Goal: Answer question/provide support

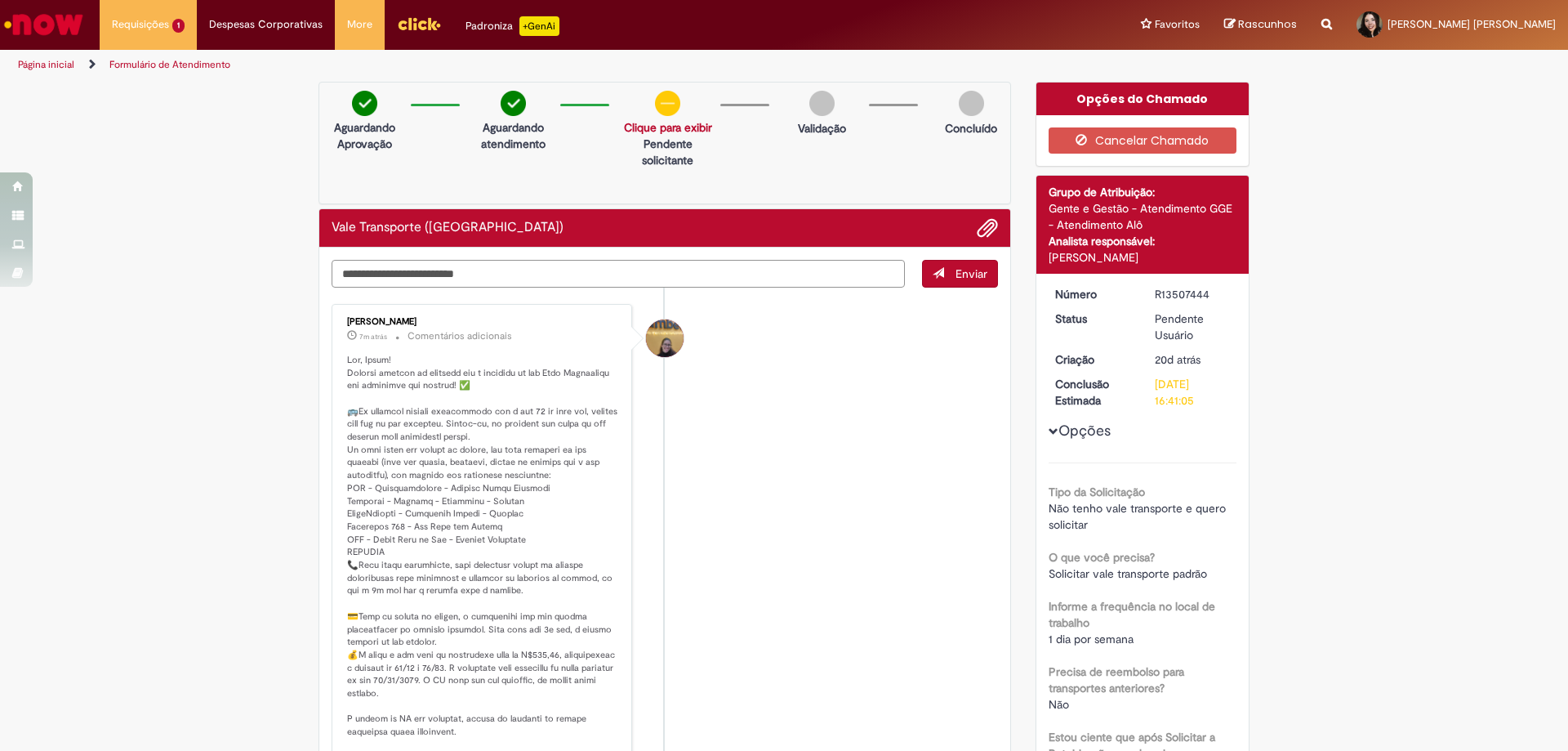
click at [508, 272] on textarea "Digite sua mensagem aqui..." at bounding box center [618, 273] width 573 height 28
type textarea "*"
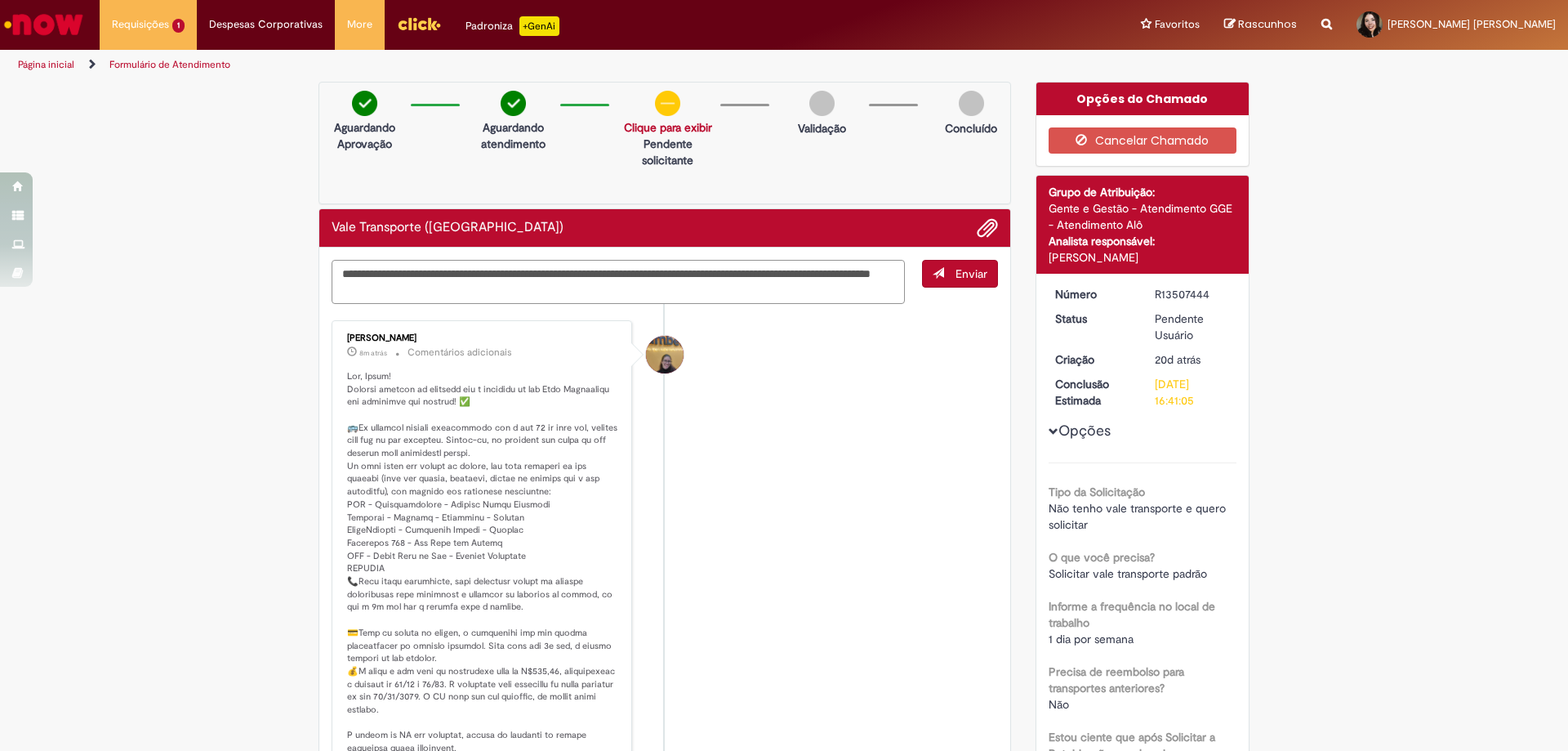
type textarea "**********"
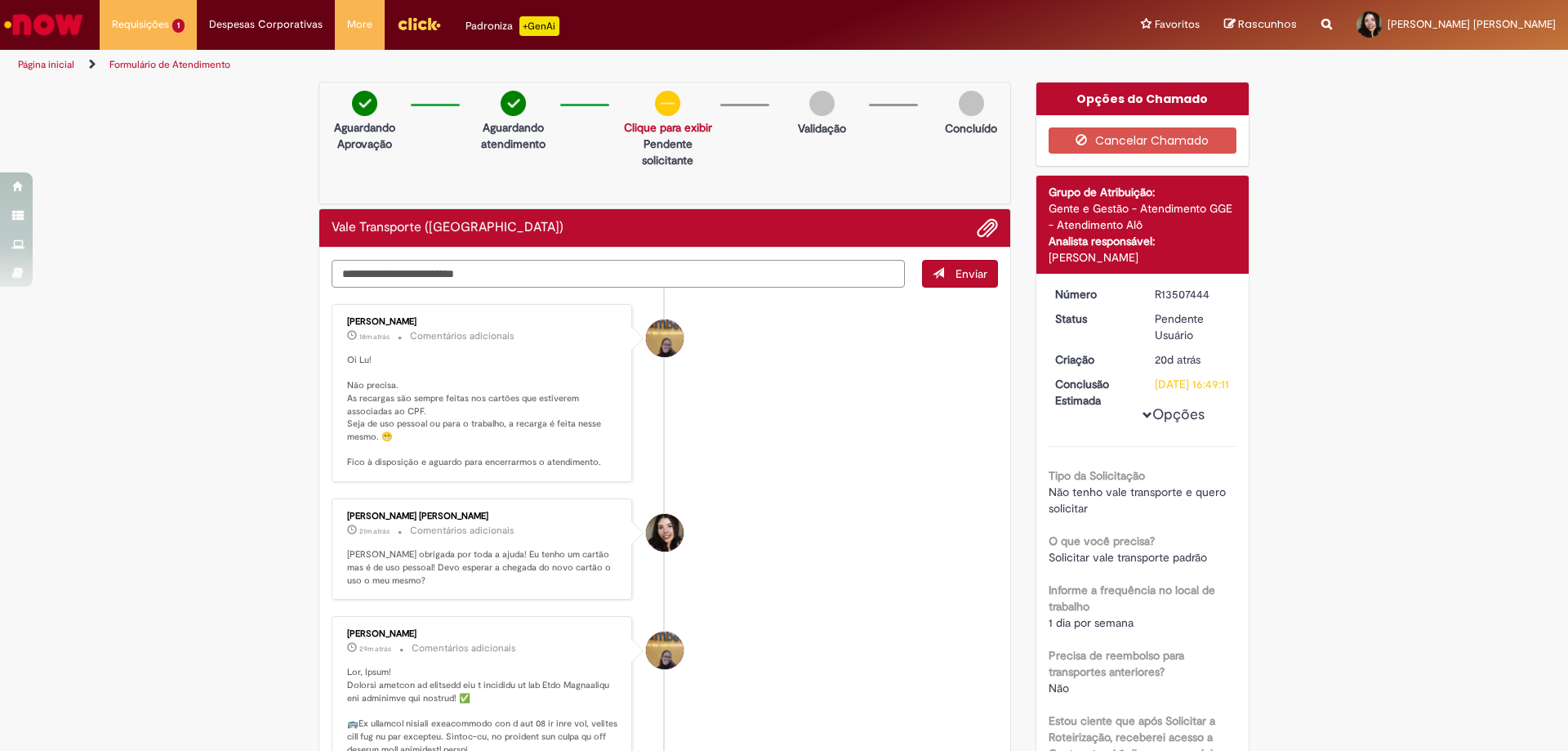
click at [753, 270] on textarea "Digite sua mensagem aqui..." at bounding box center [618, 273] width 573 height 28
type textarea "**********"
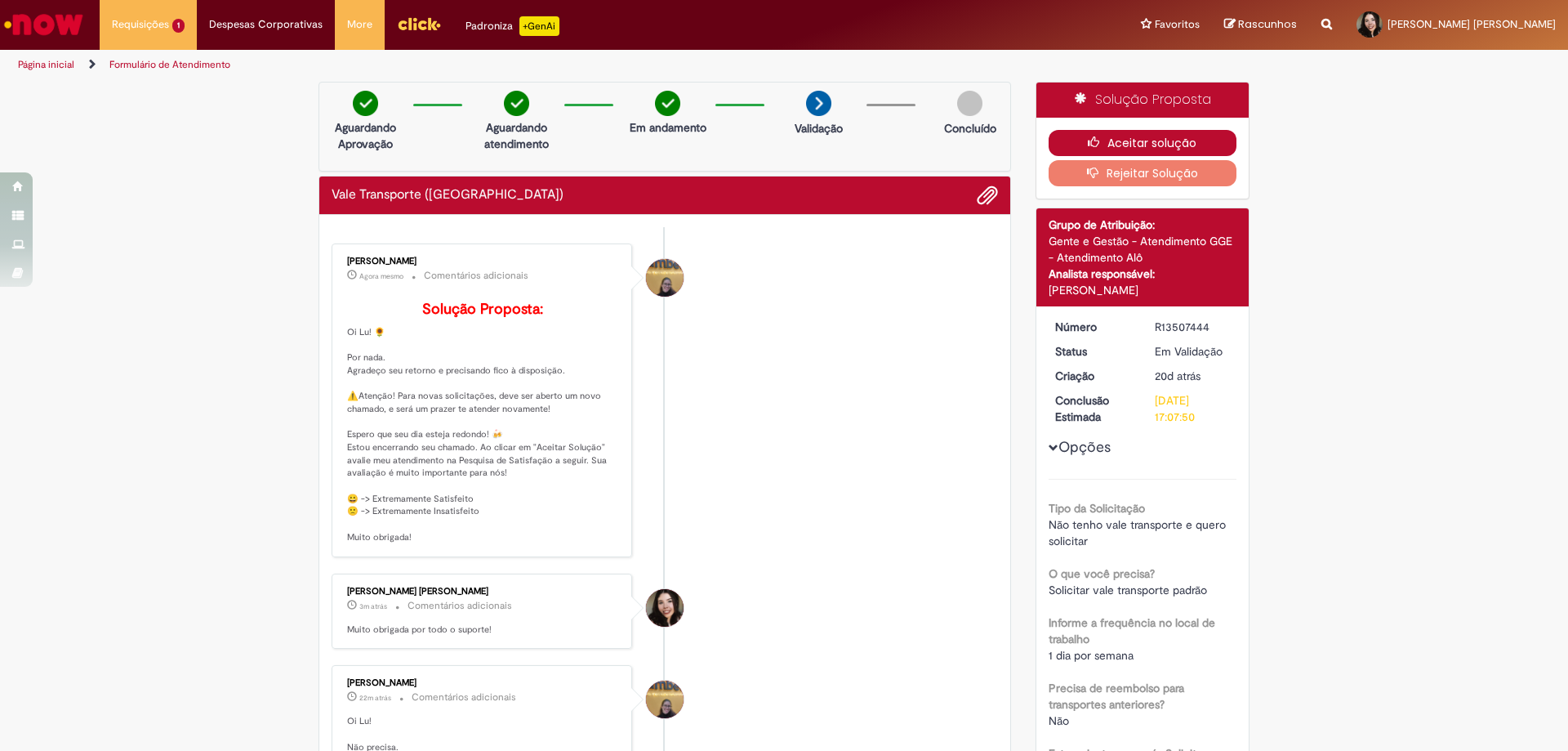
click at [1153, 145] on button "Aceitar solução" at bounding box center [1143, 143] width 189 height 26
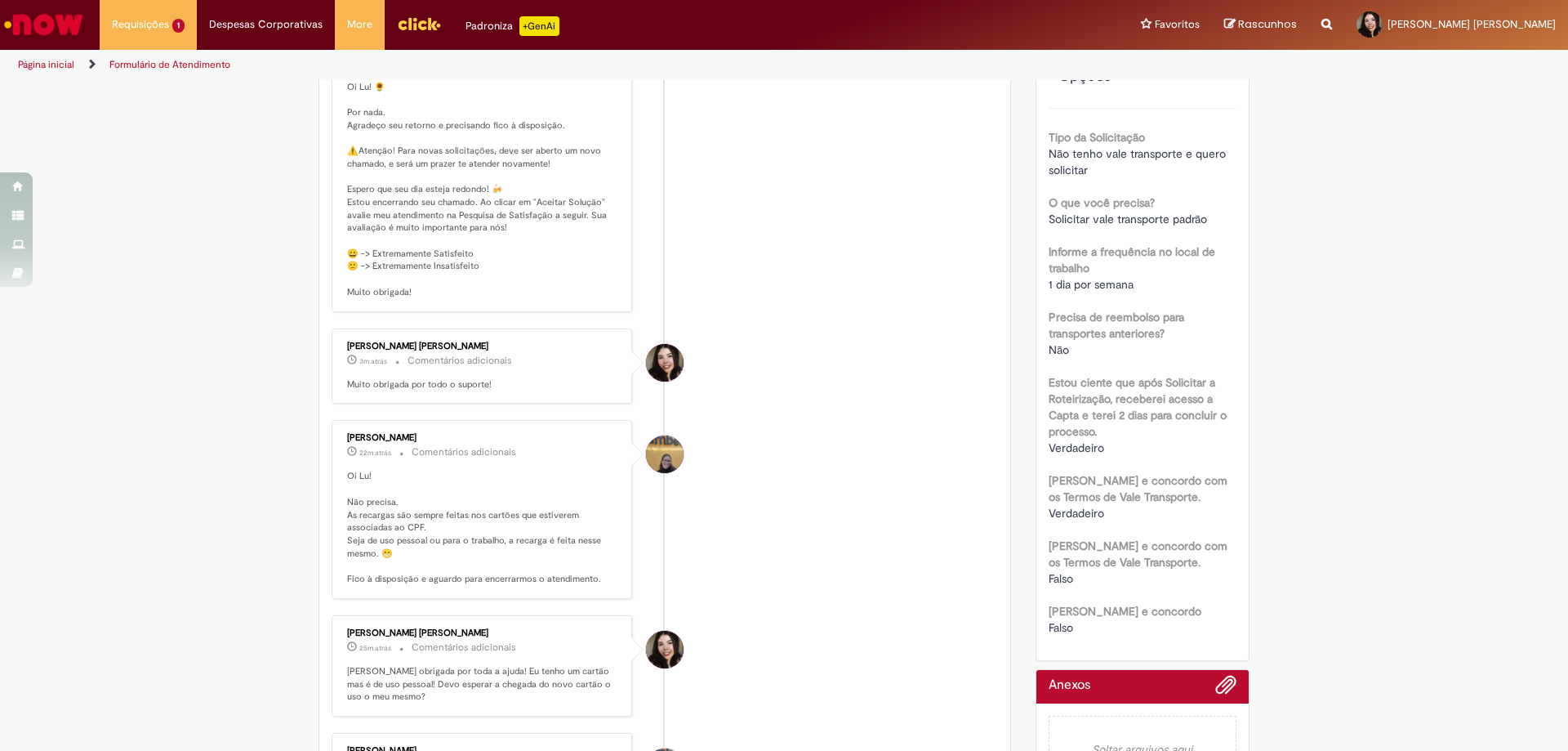
scroll to position [491, 0]
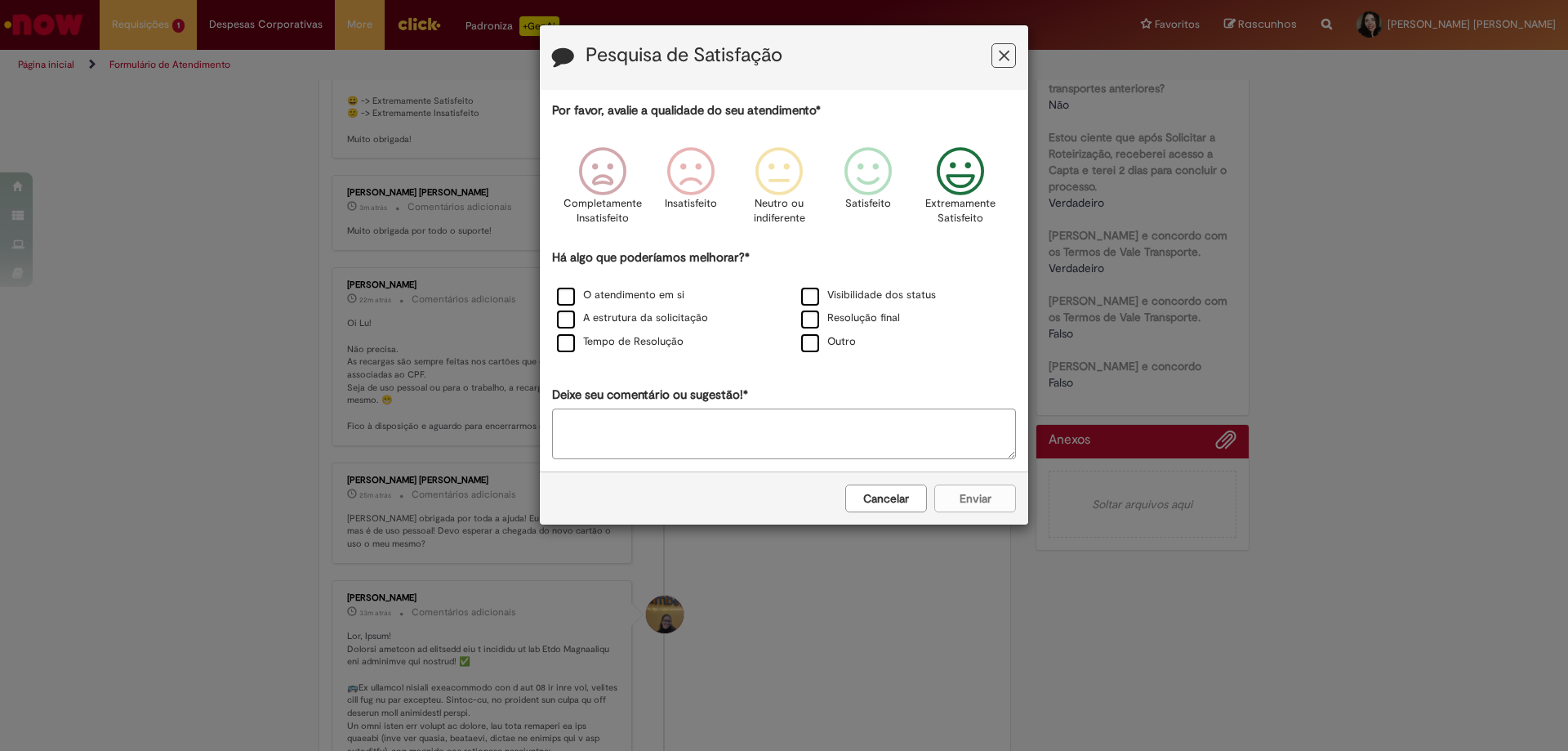
click at [977, 182] on icon "Feedback" at bounding box center [961, 171] width 62 height 49
click at [566, 301] on label "O atendimento em si" at bounding box center [621, 295] width 127 height 16
click at [571, 352] on div "Tempo de Resolução" at bounding box center [662, 342] width 241 height 20
click at [571, 350] on label "Tempo de Resolução" at bounding box center [621, 342] width 127 height 16
click at [959, 509] on button "Enviar" at bounding box center [975, 499] width 82 height 28
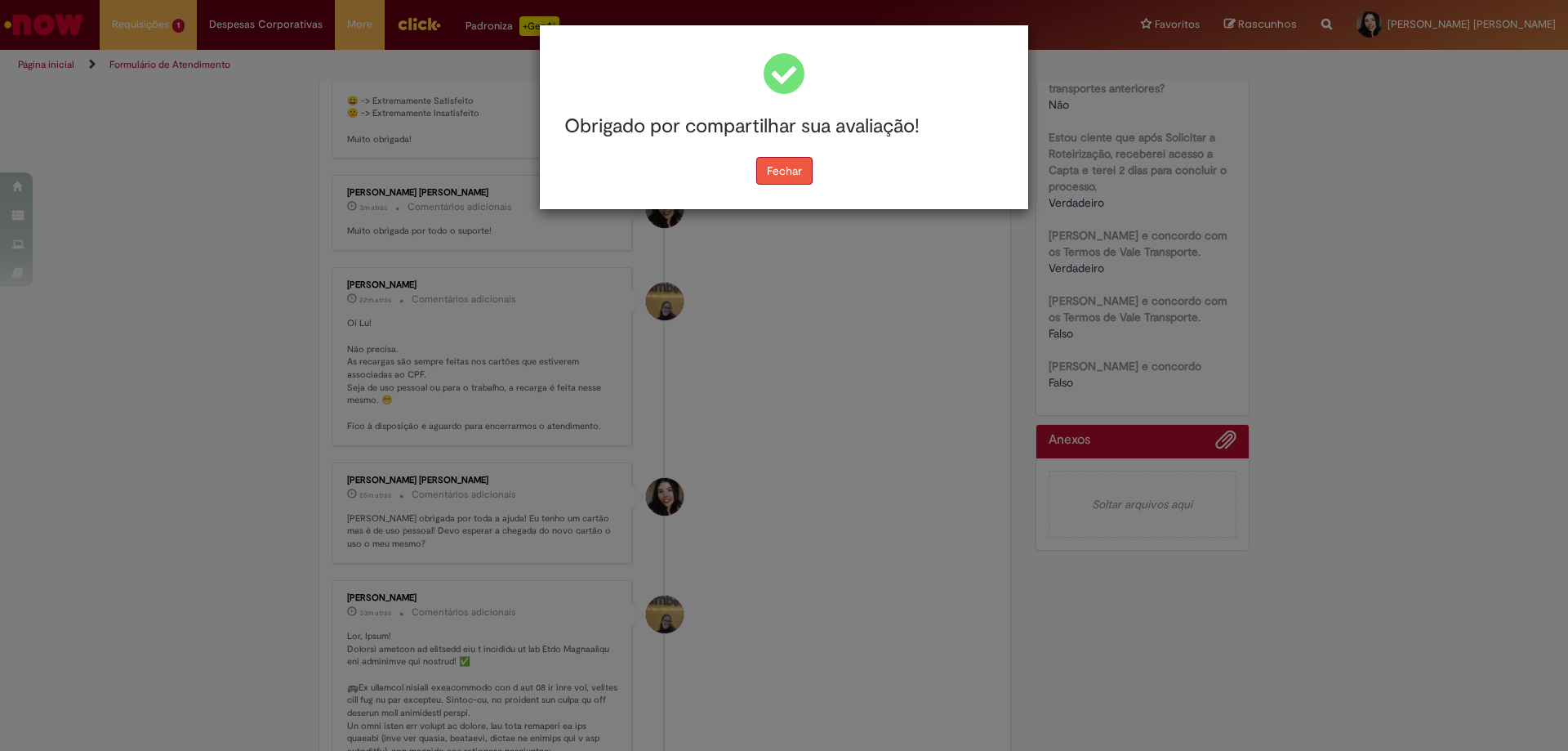
click at [778, 173] on button "Fechar" at bounding box center [784, 171] width 56 height 28
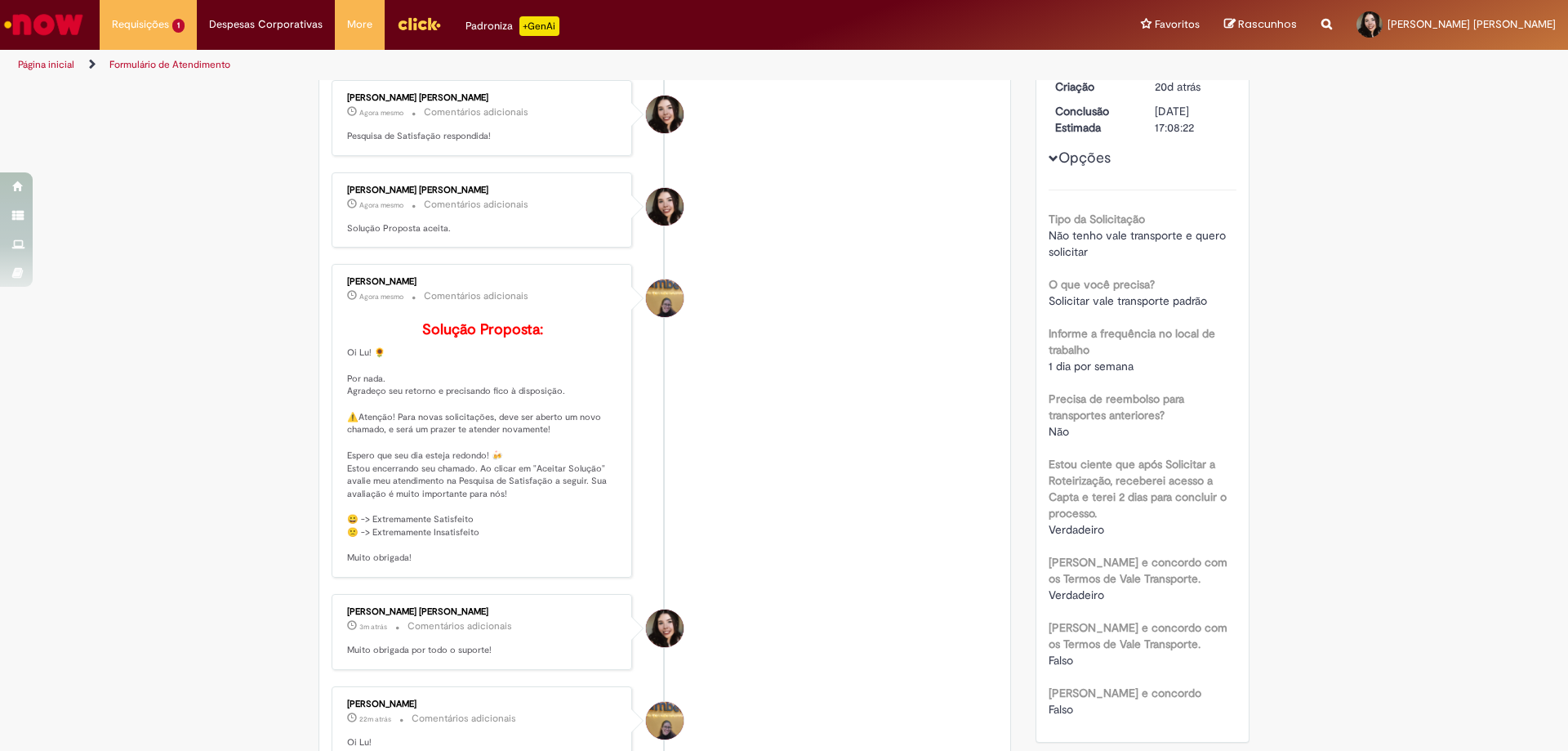
scroll to position [0, 0]
